Goal: Transaction & Acquisition: Purchase product/service

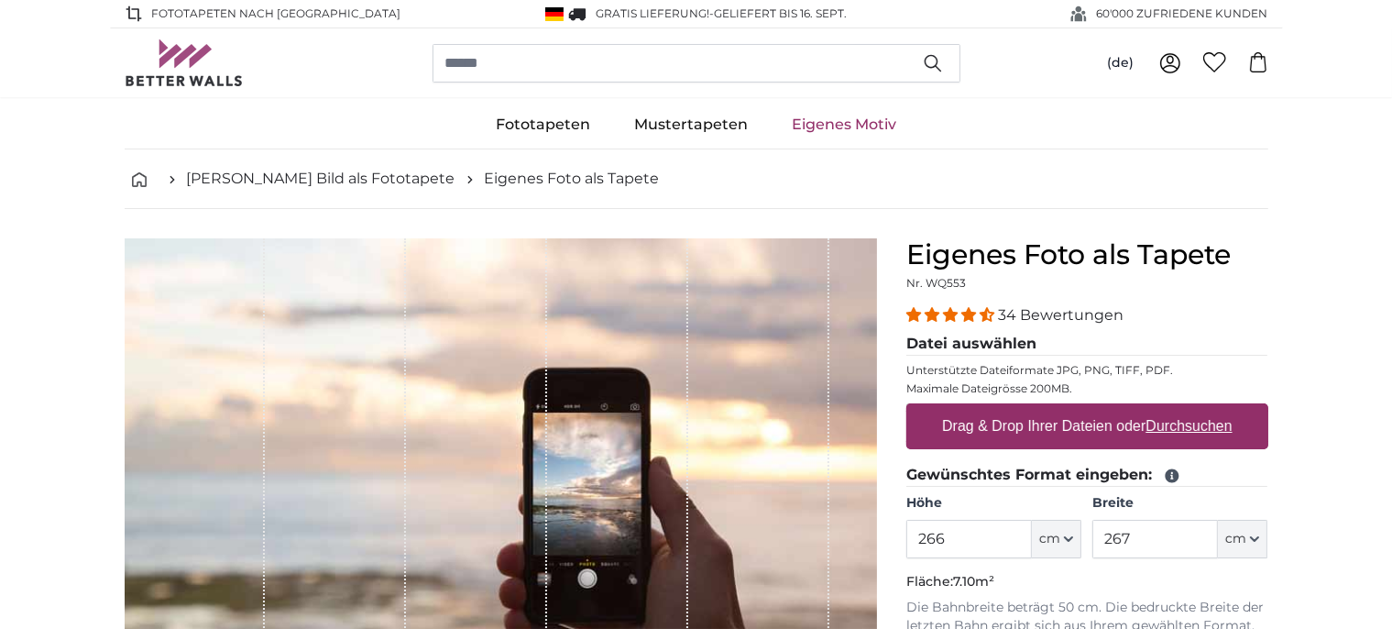
type input "266"
type input "360"
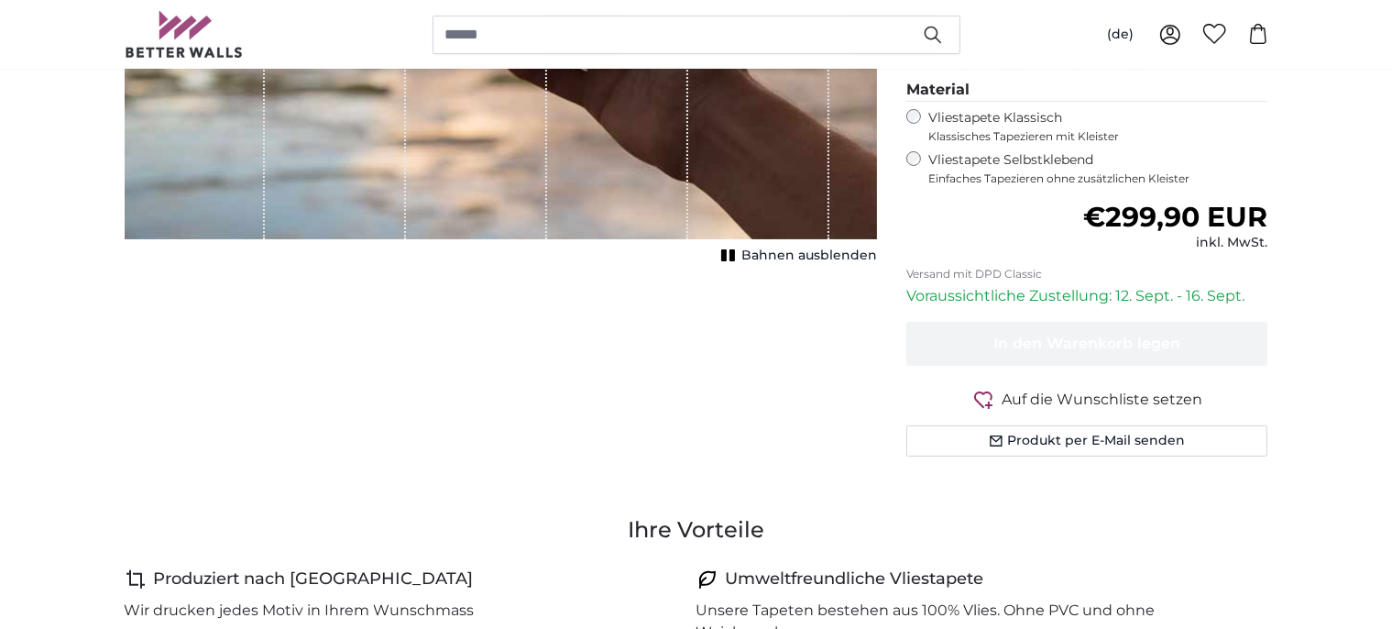
scroll to position [544, 0]
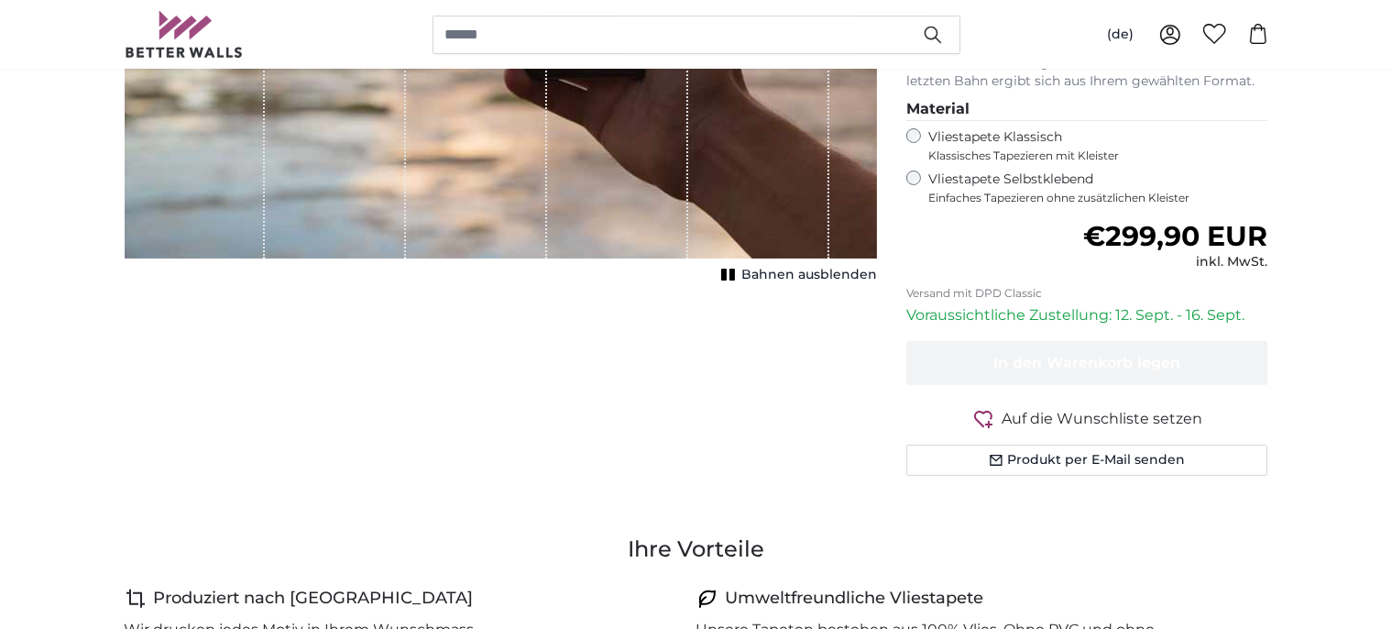
click at [1083, 175] on label "Vliestapete Selbstklebend Einfaches Tapezieren ohne zusätzlichen Kleister" at bounding box center [1098, 187] width 340 height 35
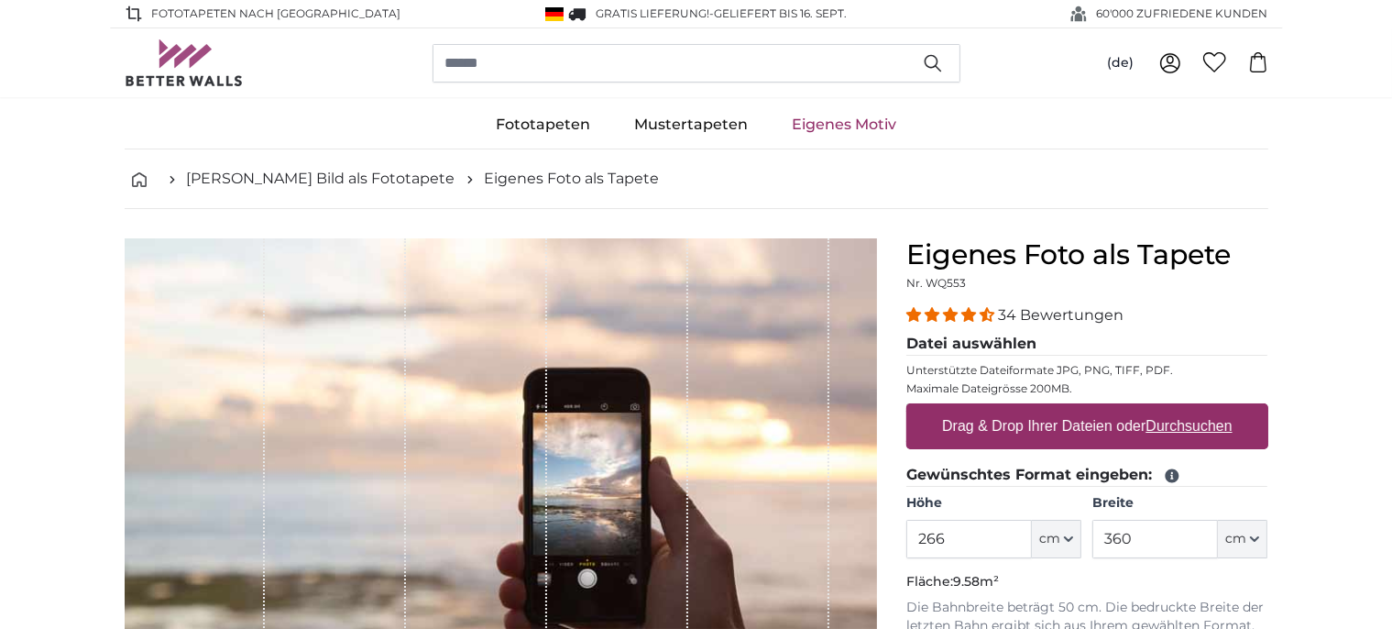
click at [1101, 421] on label "Drag & Drop Ihrer Dateien oder Durchsuchen" at bounding box center [1087, 426] width 305 height 37
click at [1101, 409] on input "Drag & Drop Ihrer Dateien oder Durchsuchen" at bounding box center [1087, 405] width 362 height 5
click at [1151, 408] on label "Drag & Drop Ihrer Dateien oder Durchsuchen" at bounding box center [1087, 426] width 305 height 37
click at [1151, 408] on input "Drag & Drop Ihrer Dateien oder Durchsuchen" at bounding box center [1087, 405] width 362 height 5
type input "**********"
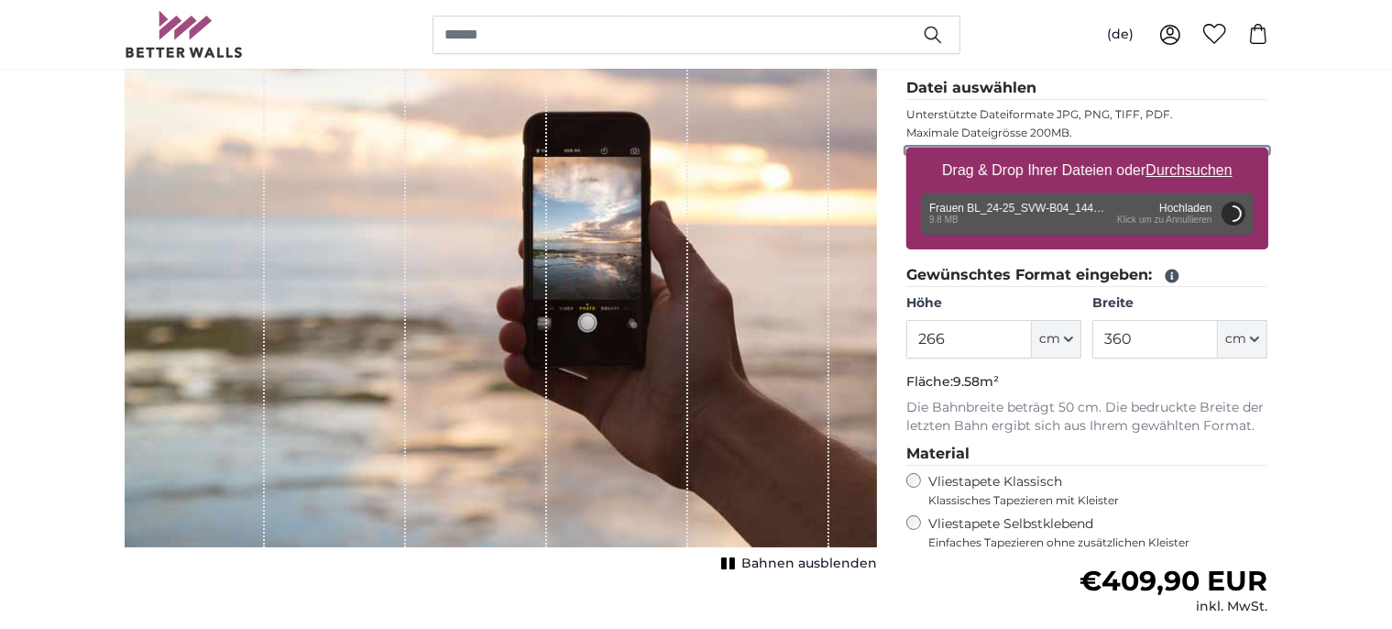
scroll to position [211, 0]
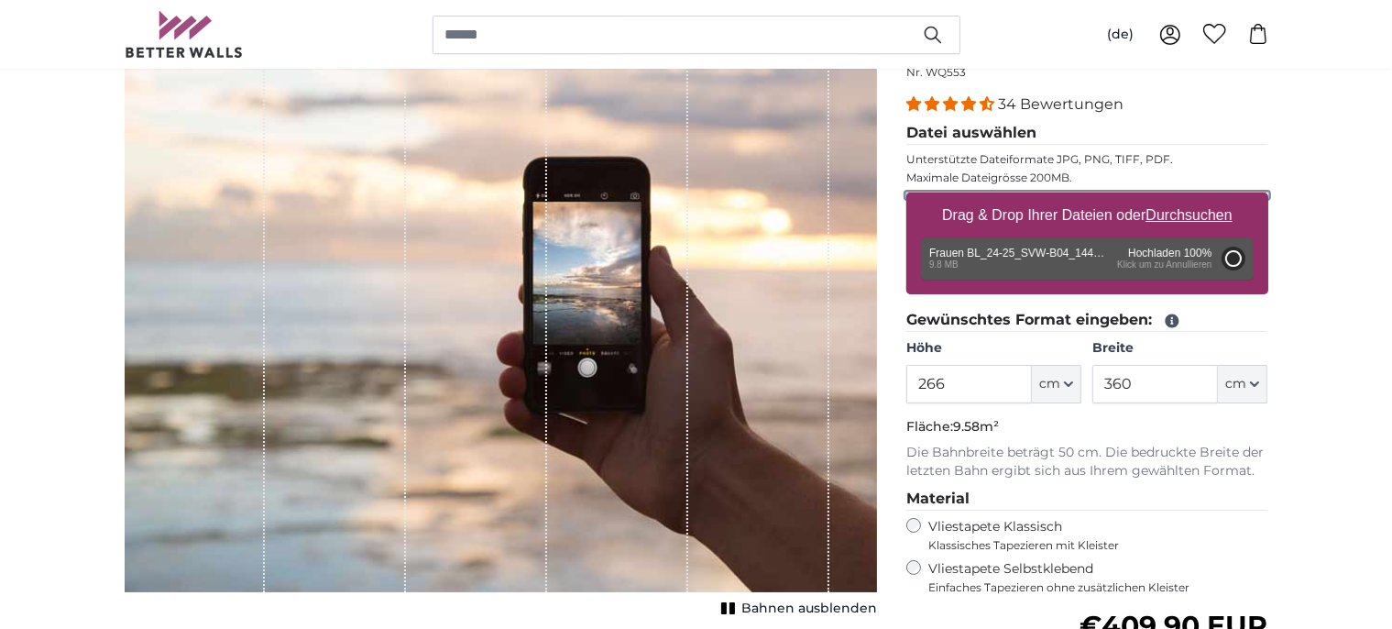
type input "200"
type input "300"
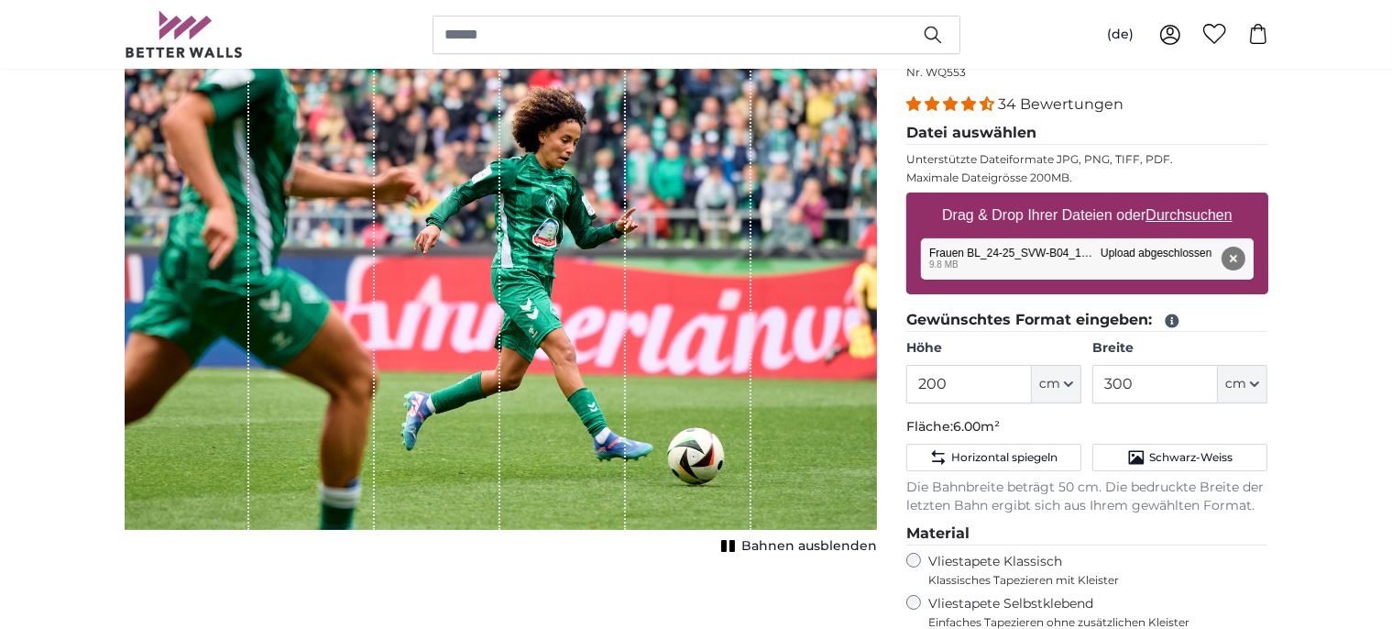
drag, startPoint x: 722, startPoint y: 144, endPoint x: 726, endPoint y: 128, distance: 16.0
click at [726, 128] on div "1 of 1" at bounding box center [689, 278] width 126 height 502
click at [688, 274] on div "1 of 1" at bounding box center [689, 278] width 126 height 502
drag, startPoint x: 688, startPoint y: 274, endPoint x: 787, endPoint y: 386, distance: 149.3
click at [783, 381] on div "1 of 1" at bounding box center [501, 278] width 752 height 502
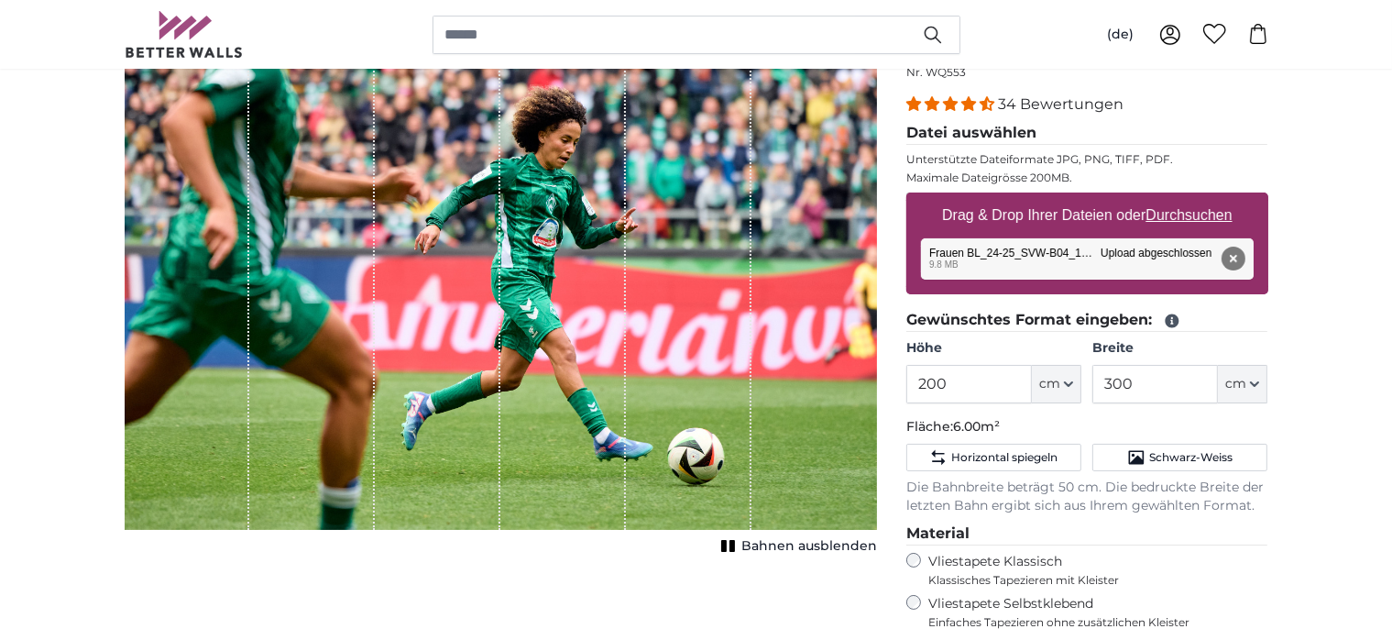
click at [629, 388] on div "1 of 1" at bounding box center [689, 278] width 126 height 502
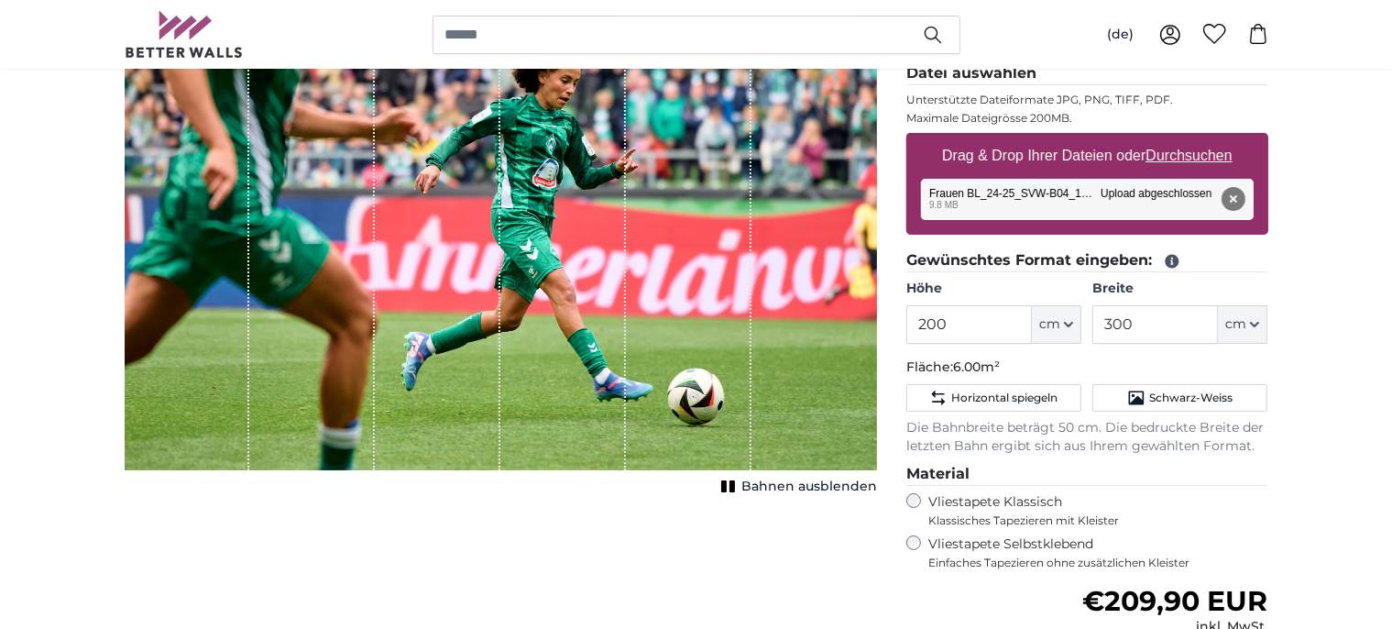
scroll to position [205, 0]
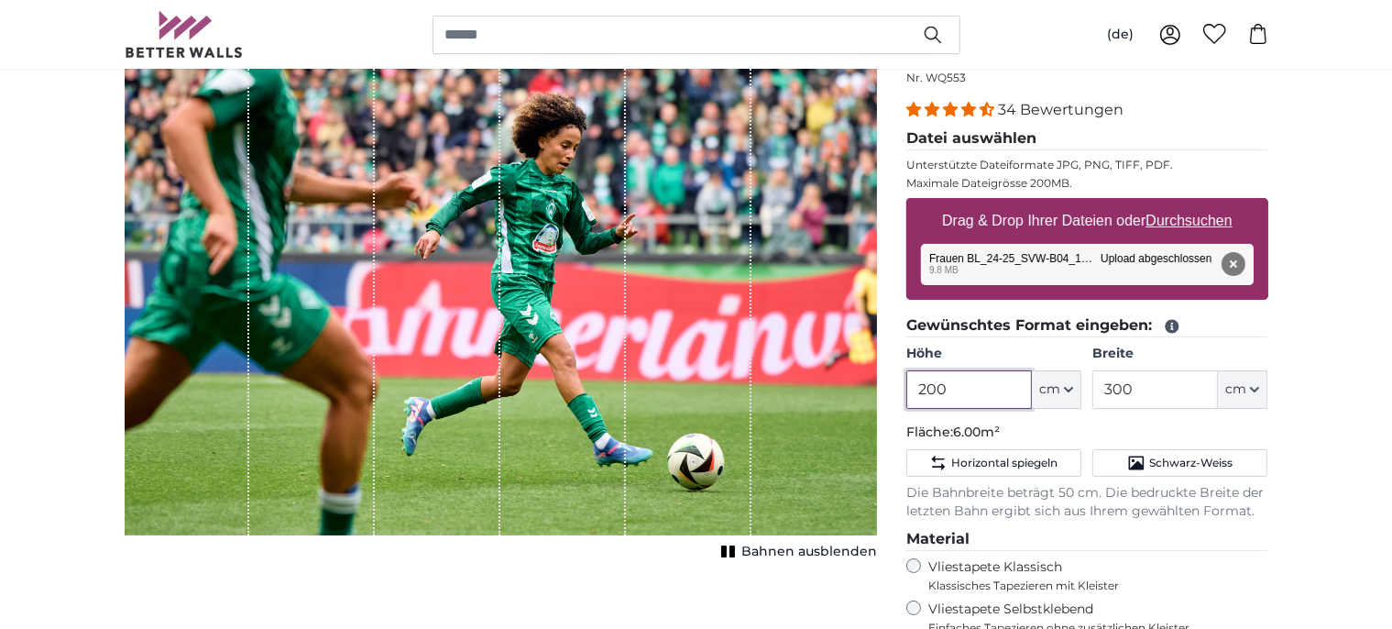
click at [990, 391] on input "200" at bounding box center [969, 389] width 126 height 38
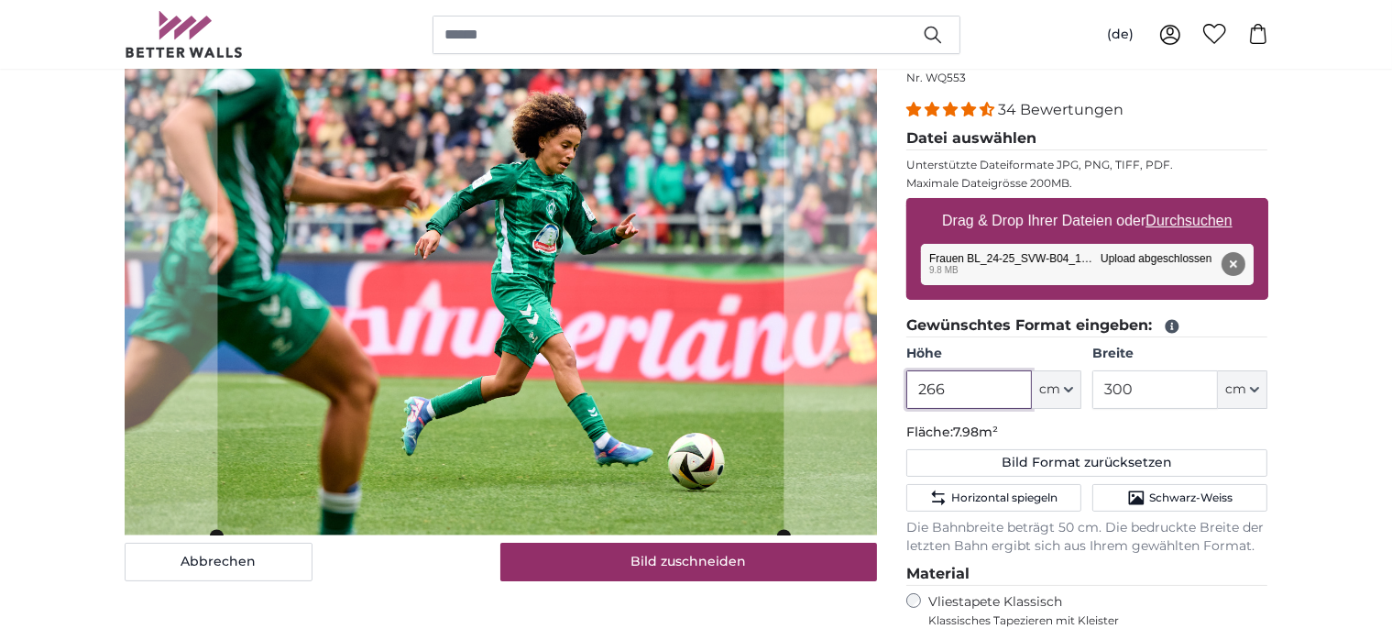
type input "266"
type input "360"
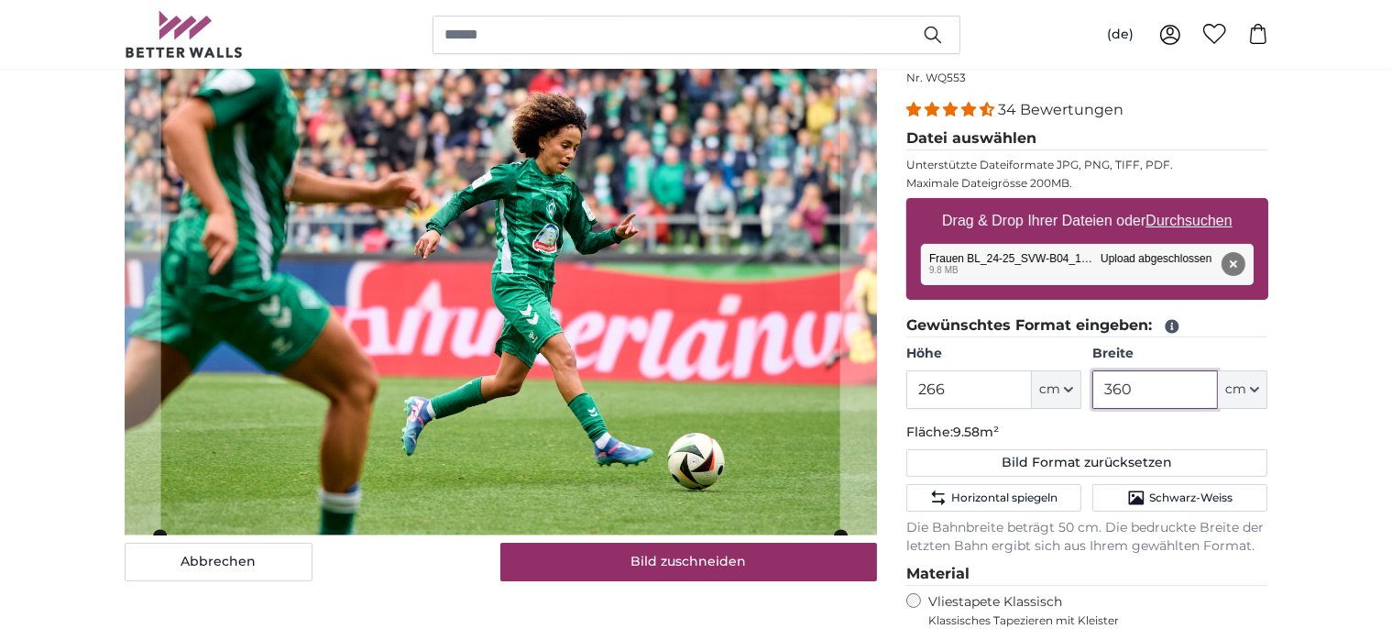
type input "360"
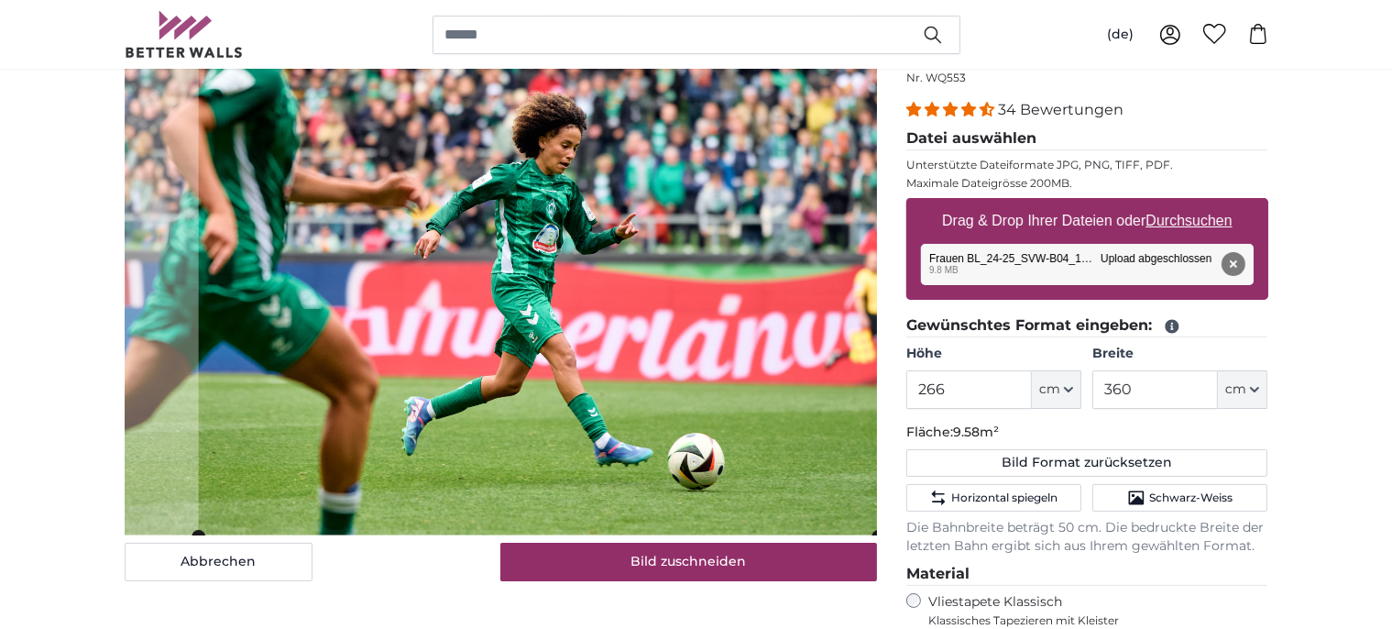
click at [681, 433] on cropper-handle at bounding box center [538, 285] width 680 height 502
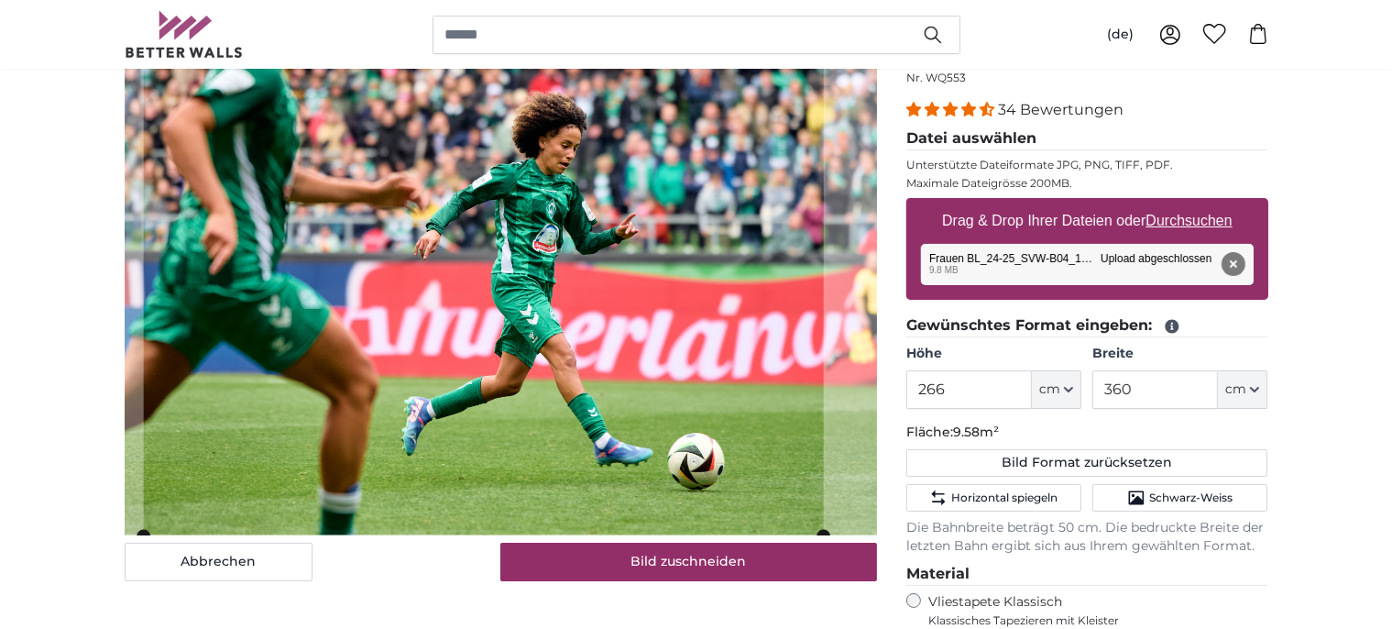
click at [806, 432] on cropper-handle at bounding box center [483, 284] width 680 height 502
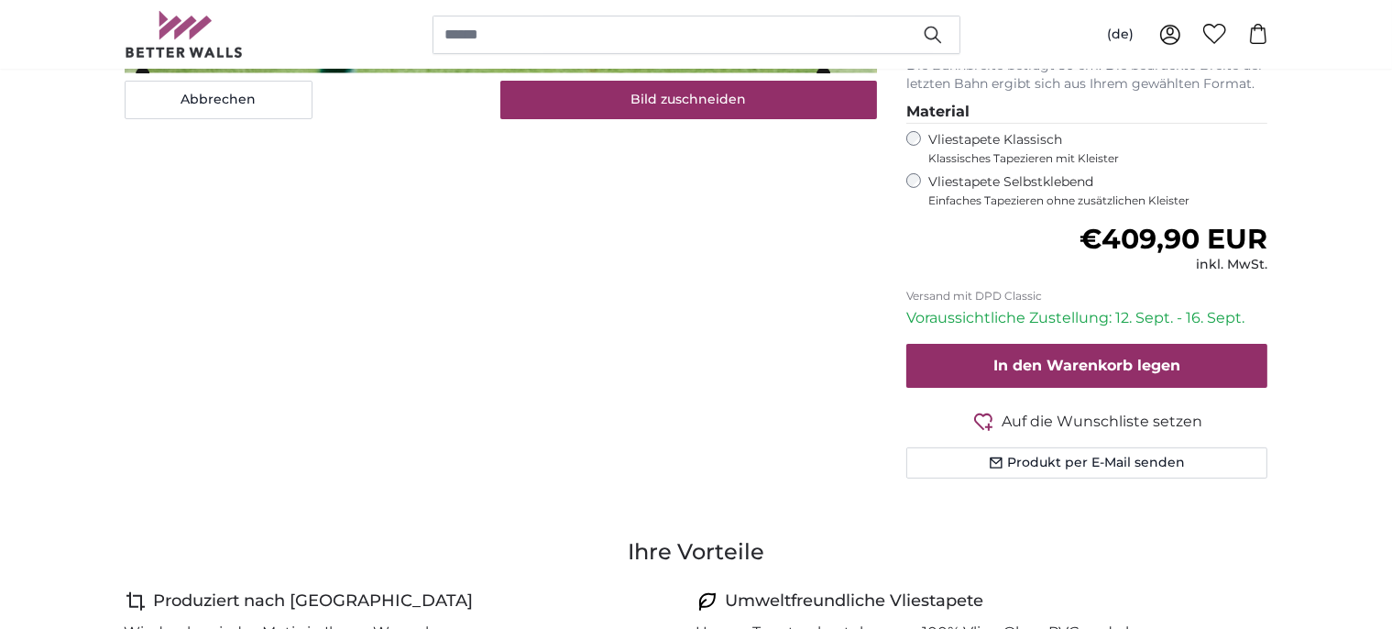
scroll to position [680, 0]
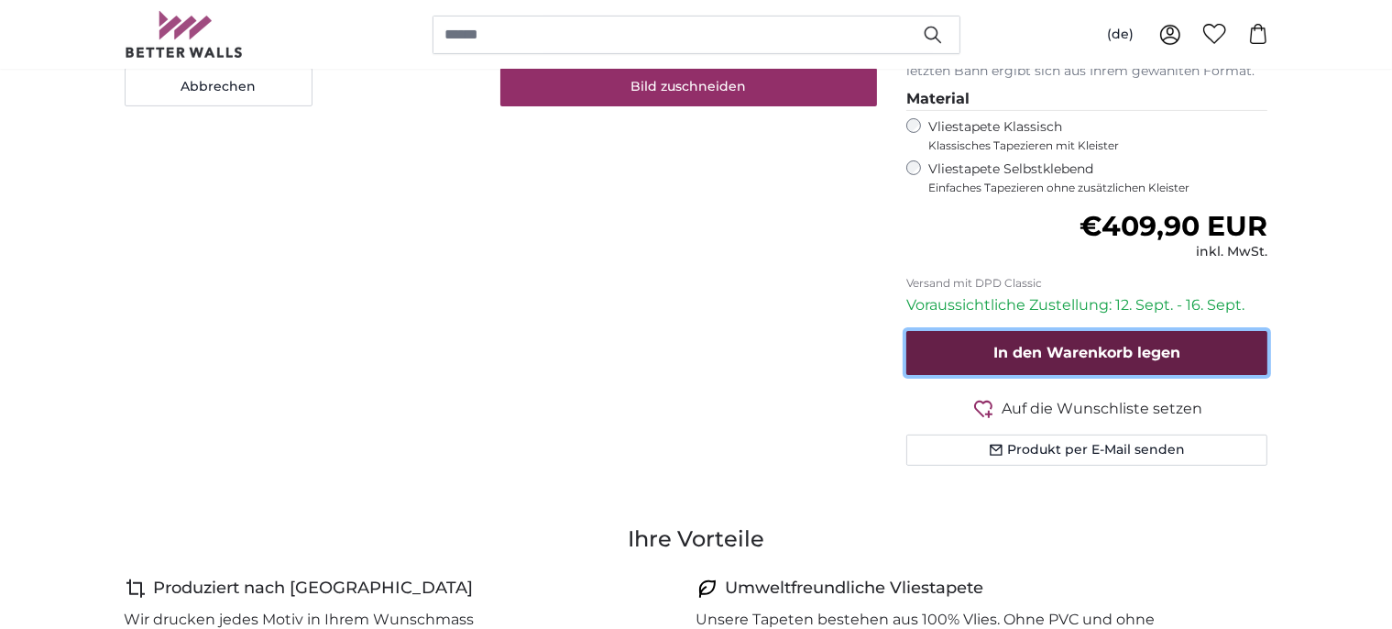
click at [1091, 354] on span "In den Warenkorb legen" at bounding box center [1086, 352] width 187 height 17
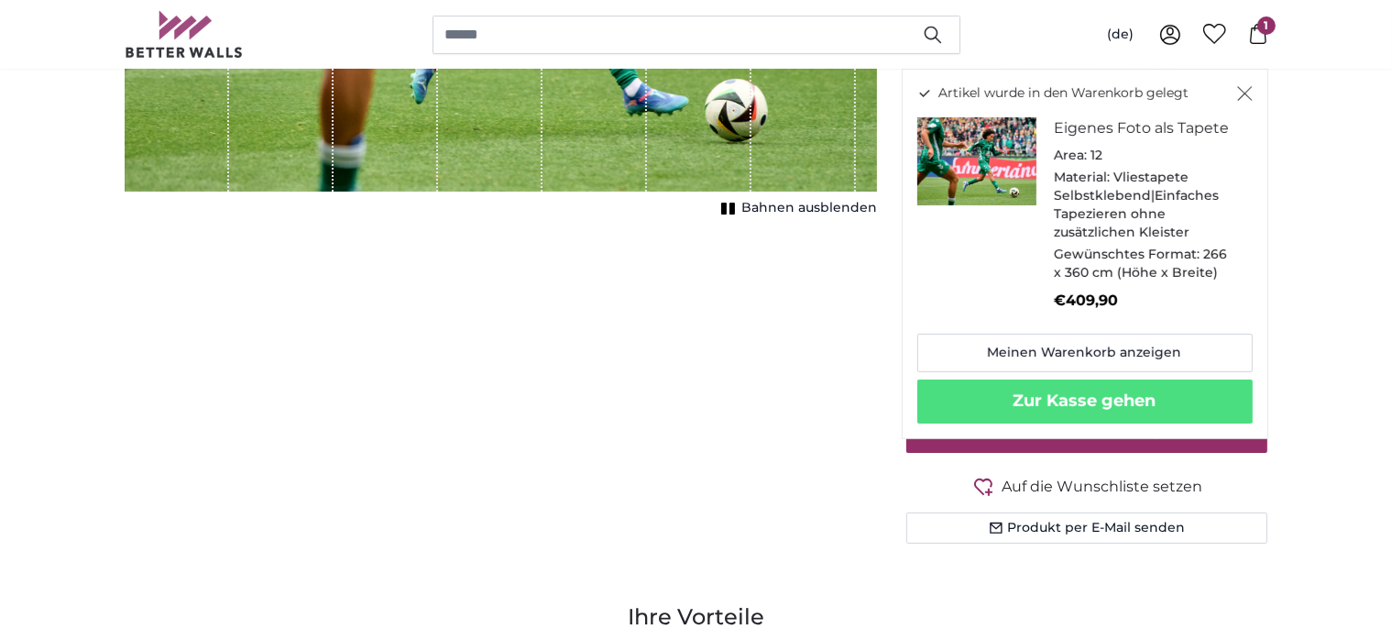
scroll to position [621, 0]
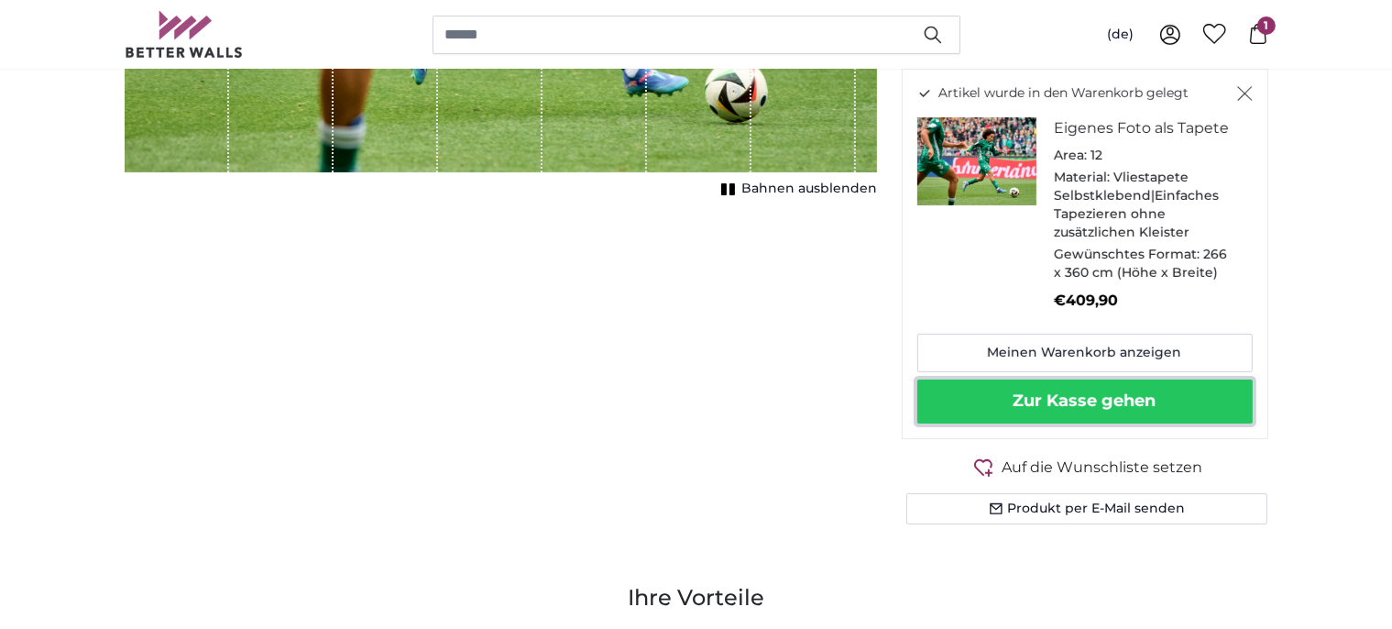
click at [1079, 392] on button "Zur Kasse gehen" at bounding box center [1084, 401] width 335 height 44
